Goal: Task Accomplishment & Management: Use online tool/utility

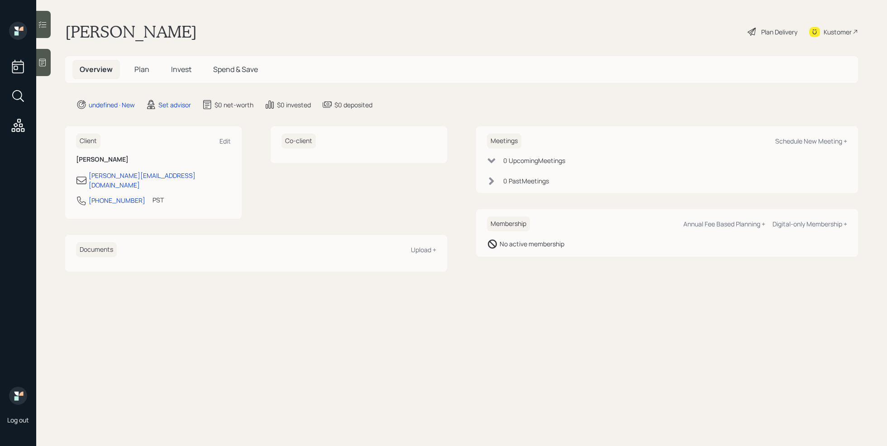
click at [47, 55] on div at bounding box center [43, 62] width 14 height 27
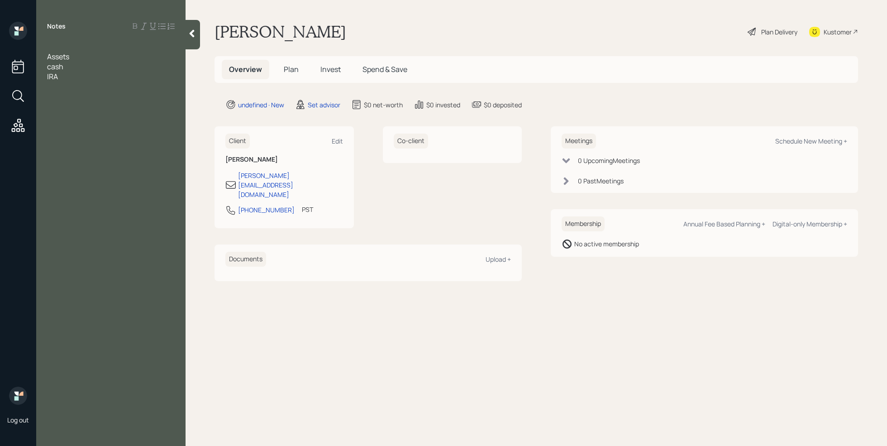
click at [55, 48] on div at bounding box center [111, 47] width 128 height 10
click at [70, 69] on div "cash" at bounding box center [111, 67] width 128 height 10
click at [72, 88] on div "IRA" at bounding box center [111, 86] width 128 height 10
click at [104, 70] on div "Money Market" at bounding box center [111, 67] width 128 height 10
click at [78, 49] on div at bounding box center [111, 47] width 128 height 10
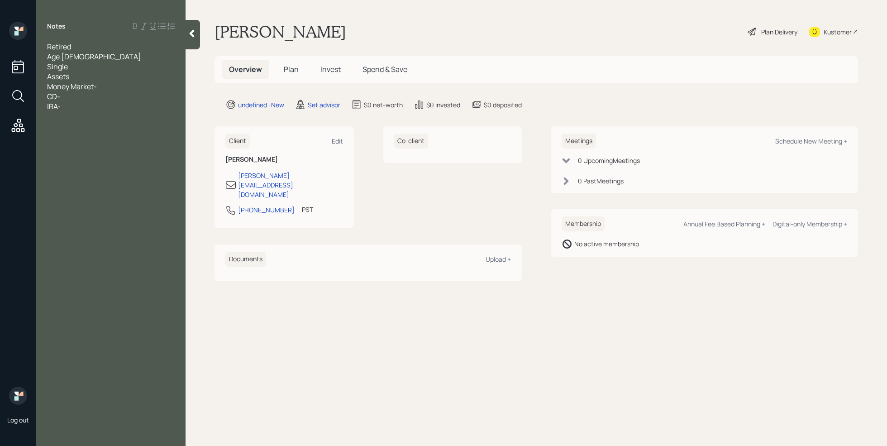
click at [77, 109] on div "IRA-" at bounding box center [111, 106] width 128 height 10
click at [60, 95] on span "CD-" at bounding box center [53, 96] width 13 height 10
click at [94, 108] on div "IRA- 85k" at bounding box center [111, 106] width 128 height 10
click at [111, 123] on div "property value -" at bounding box center [111, 126] width 128 height 10
click at [124, 135] on div "reverse mortgage-" at bounding box center [111, 136] width 128 height 10
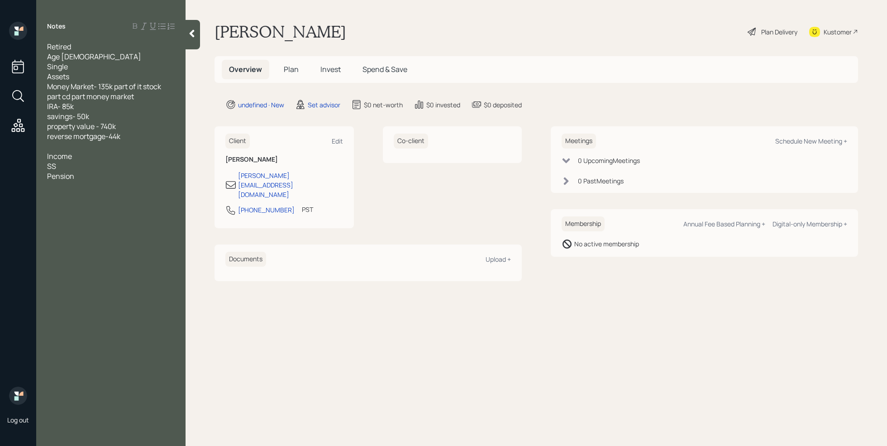
click at [77, 163] on div "SS" at bounding box center [111, 166] width 128 height 10
click at [73, 168] on div "SS-" at bounding box center [111, 166] width 128 height 10
click at [102, 179] on div "[DEMOGRAPHIC_DATA] job-" at bounding box center [111, 176] width 128 height 10
click at [79, 167] on div "SS-" at bounding box center [111, 166] width 128 height 10
click at [79, 191] on div "Pension" at bounding box center [111, 196] width 128 height 10
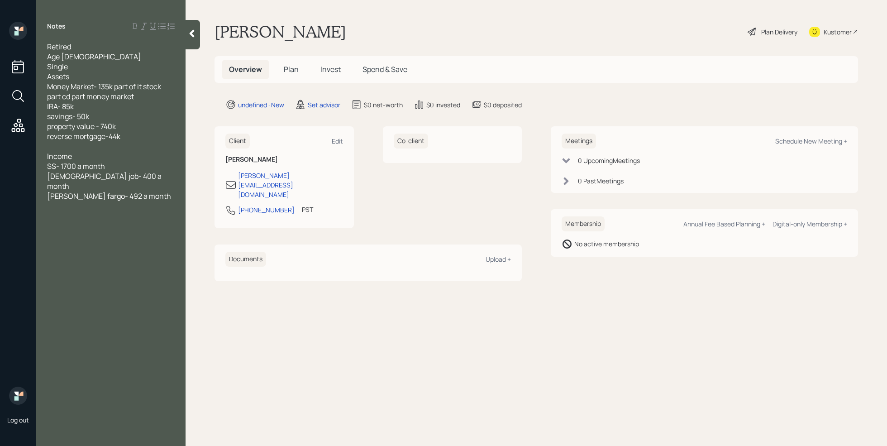
click at [83, 191] on span "[PERSON_NAME] fargo- 492 a month" at bounding box center [109, 196] width 124 height 10
click at [139, 199] on div "[PERSON_NAME] fargo pension from first interstate - 492 a month" at bounding box center [111, 201] width 128 height 20
click at [92, 251] on div at bounding box center [111, 256] width 128 height 10
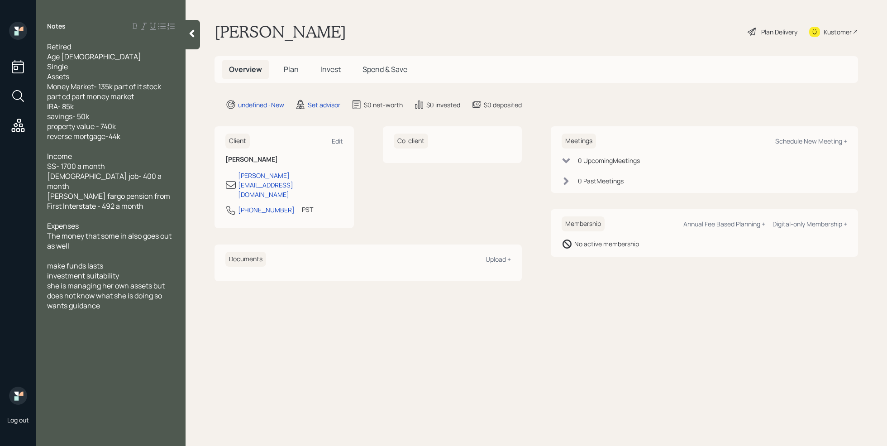
click at [76, 70] on div "Single" at bounding box center [111, 67] width 128 height 10
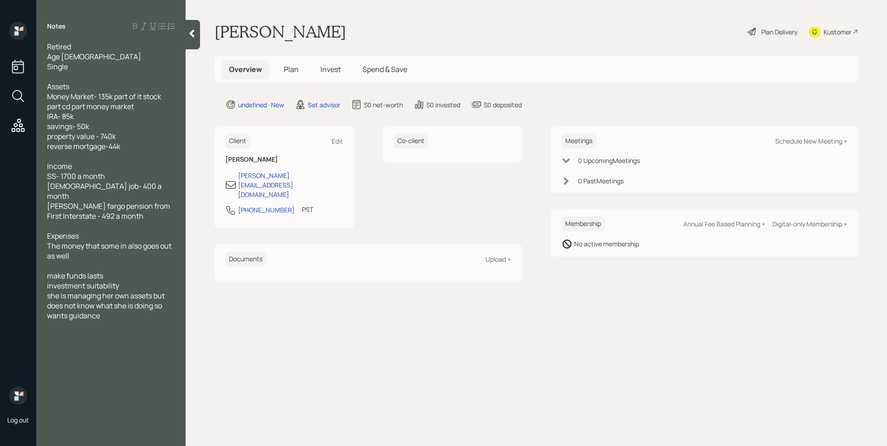
click at [115, 309] on div "she is managing her own assets but does not know what she is doing so wants gui…" at bounding box center [111, 305] width 128 height 30
click at [810, 143] on div "Schedule New Meeting +" at bounding box center [811, 141] width 72 height 9
select select "round-[PERSON_NAME]"
